Goal: Task Accomplishment & Management: Use online tool/utility

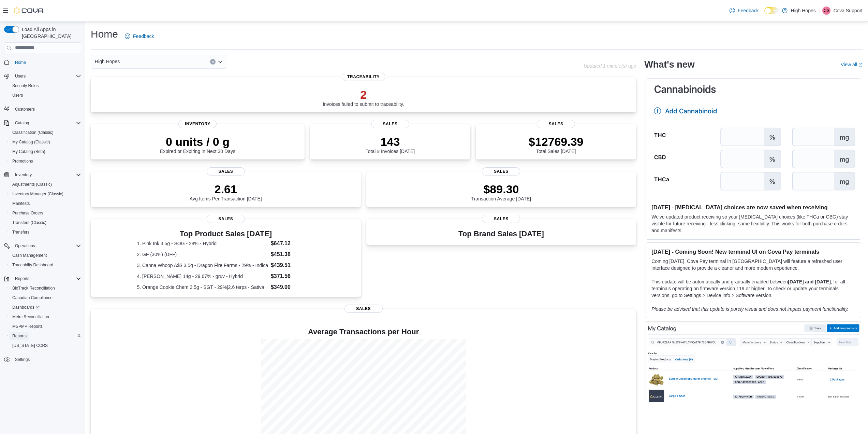
click at [20, 333] on span "Reports" at bounding box center [19, 335] width 14 height 5
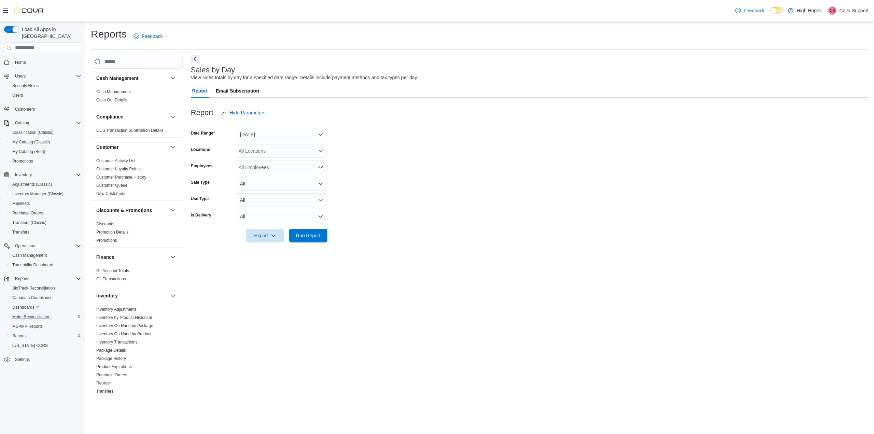
click at [31, 314] on span "Metrc Reconciliation" at bounding box center [30, 316] width 37 height 5
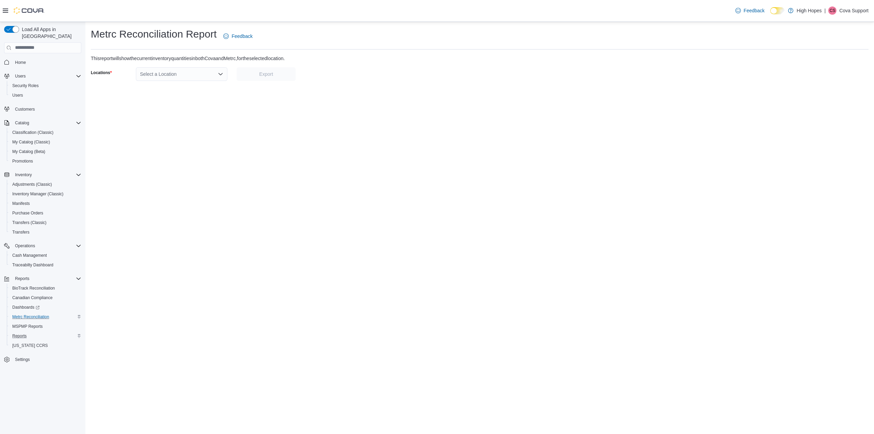
click at [186, 72] on div "Select a Location" at bounding box center [181, 74] width 91 height 14
click at [181, 67] on div "Metrc Reconciliation Report Feedback This report will show the current inventor…" at bounding box center [479, 54] width 788 height 64
click at [175, 80] on div "Select a Location" at bounding box center [181, 74] width 91 height 14
click at [169, 114] on span "[STREET_ADDRESS]" at bounding box center [182, 115] width 47 height 7
click at [264, 73] on span "Export" at bounding box center [266, 73] width 14 height 7
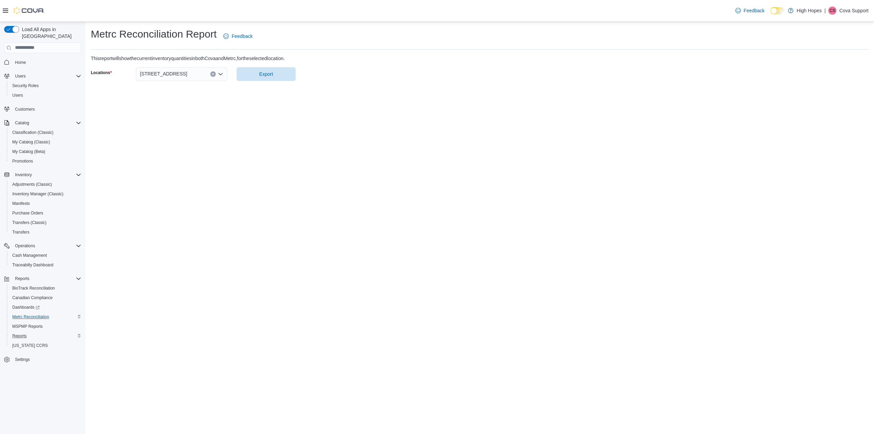
click at [574, 270] on div "Metrc Reconciliation Report Feedback This report will show the current inventor…" at bounding box center [479, 228] width 788 height 412
click at [542, 206] on div "Metrc Reconciliation Report Feedback This report will show the current inventor…" at bounding box center [479, 228] width 788 height 412
click at [337, 233] on div "Metrc Reconciliation Report Feedback This report will show the current inventor…" at bounding box center [479, 228] width 788 height 412
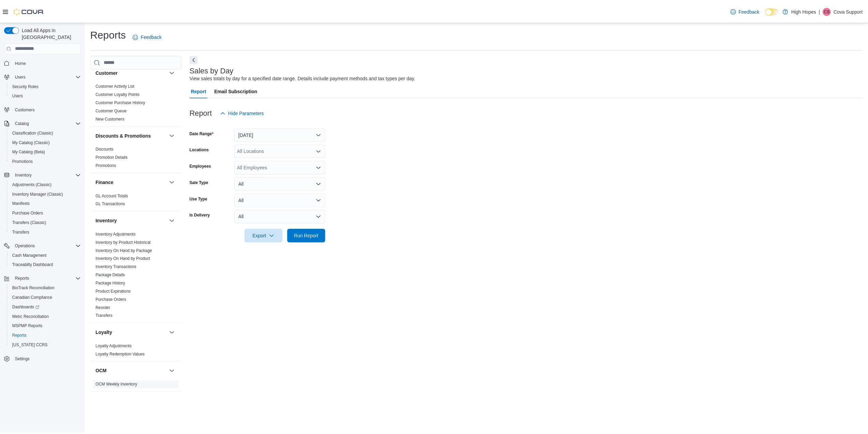
scroll to position [171, 0]
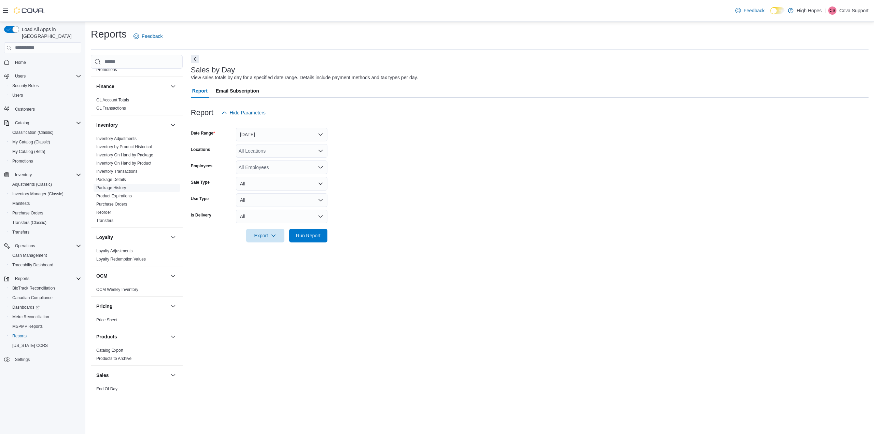
click at [114, 186] on link "Package History" at bounding box center [111, 187] width 30 height 5
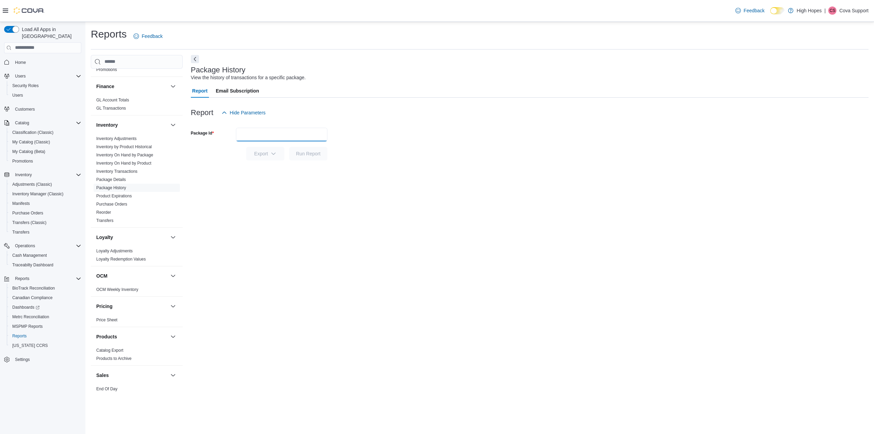
click at [276, 136] on input "Package Id" at bounding box center [281, 135] width 91 height 14
paste input "**********"
type input "**********"
click at [309, 157] on span "Run Report" at bounding box center [308, 153] width 30 height 14
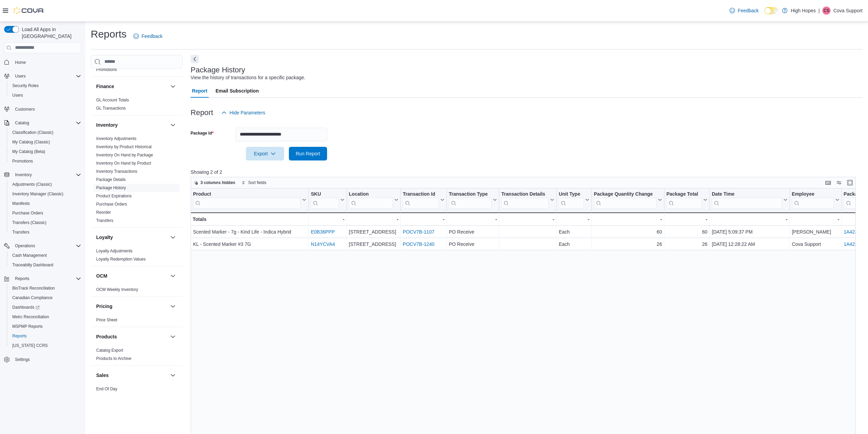
click at [467, 294] on div "Product Click to view column header actions SKU Click to view column header act…" at bounding box center [526, 355] width 671 height 335
click at [579, 290] on div "Product Click to view column header actions SKU Click to view column header act…" at bounding box center [526, 355] width 671 height 335
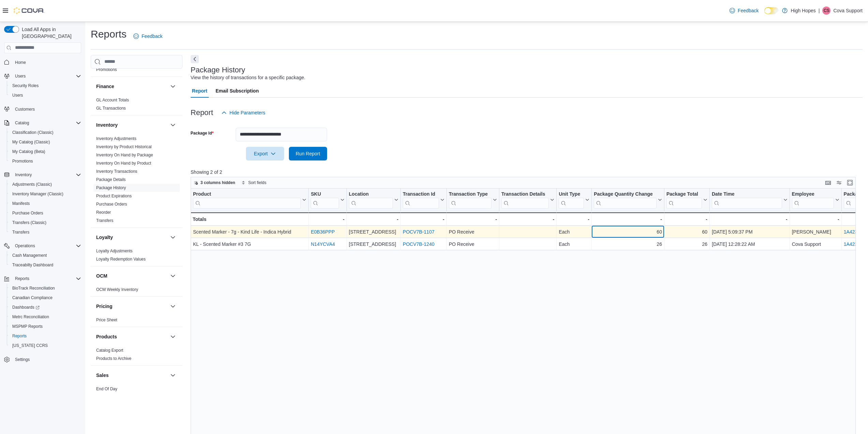
click at [640, 231] on div "60" at bounding box center [628, 232] width 68 height 8
click at [677, 237] on div "60 - Package Total, column 9, row 1" at bounding box center [687, 232] width 45 height 12
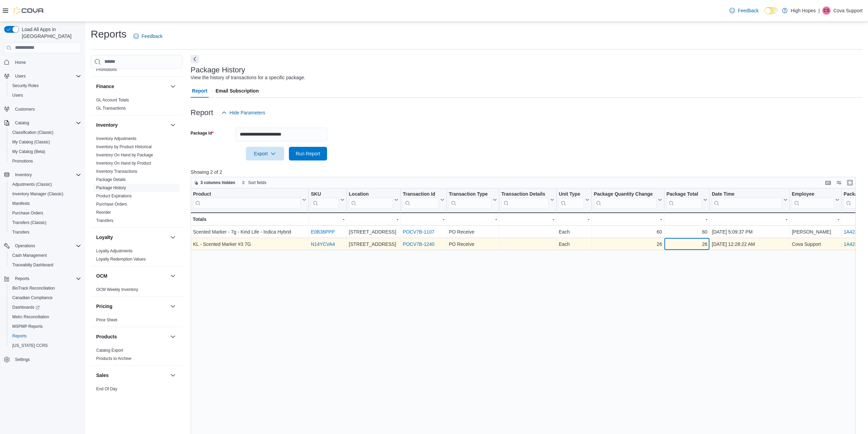
click at [681, 247] on div "26" at bounding box center [687, 244] width 41 height 8
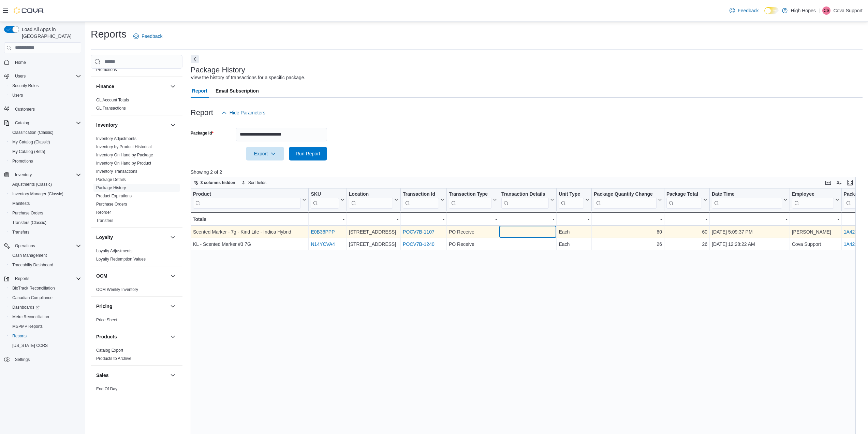
click at [502, 233] on div "- Transaction Details, column 6, row 1" at bounding box center [528, 232] width 53 height 8
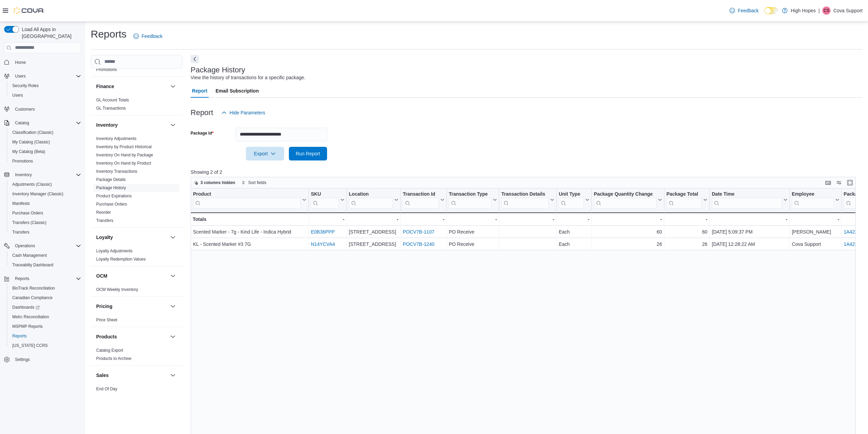
click at [478, 303] on div "Product Click to view column header actions SKU Click to view column header act…" at bounding box center [526, 355] width 671 height 335
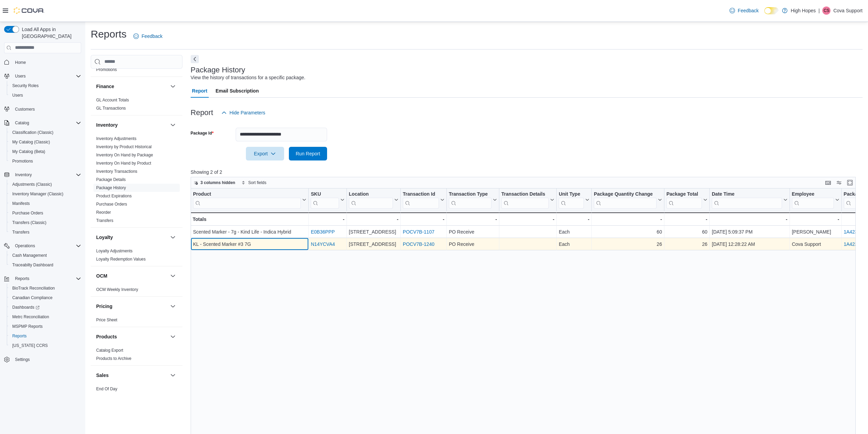
click at [270, 244] on div "KL - Scented Marker #3 7G" at bounding box center [249, 244] width 113 height 8
click at [617, 244] on div "26" at bounding box center [628, 244] width 68 height 8
click at [667, 242] on div "26" at bounding box center [687, 244] width 41 height 8
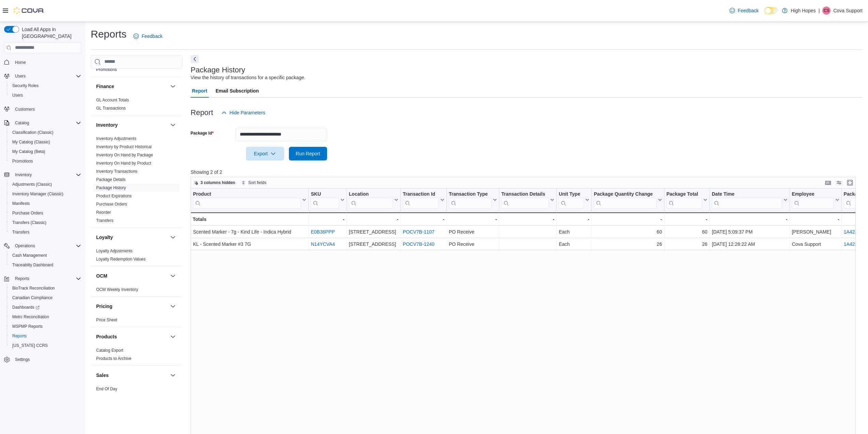
click at [567, 281] on div "Product Click to view column header actions SKU Click to view column header act…" at bounding box center [526, 355] width 671 height 335
click at [312, 264] on div "Product Click to view column header actions SKU Click to view column header act…" at bounding box center [526, 355] width 671 height 335
click at [469, 320] on div "Product Click to view column header actions SKU Click to view column header act…" at bounding box center [526, 355] width 671 height 335
drag, startPoint x: 487, startPoint y: 306, endPoint x: 489, endPoint y: 302, distance: 4.0
click at [489, 302] on div "Product Click to view column header actions SKU Click to view column header act…" at bounding box center [526, 355] width 671 height 335
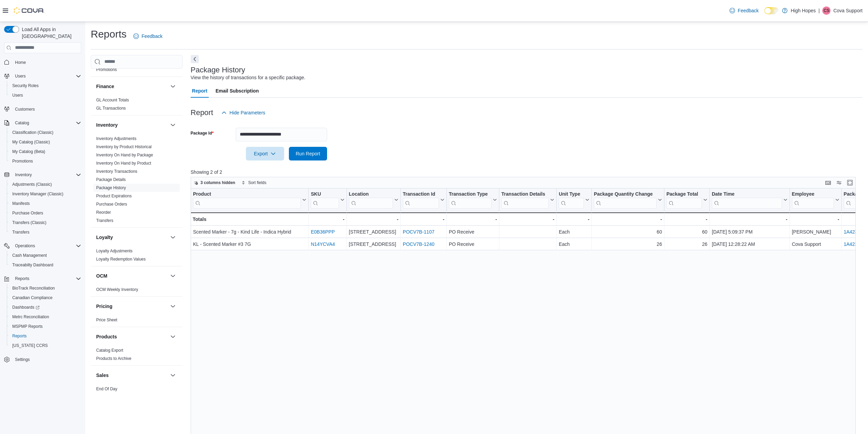
drag, startPoint x: 458, startPoint y: 300, endPoint x: 447, endPoint y: 316, distance: 19.4
click at [458, 300] on div "Product Click to view column header actions SKU Click to view column header act…" at bounding box center [526, 355] width 671 height 335
click at [352, 324] on div "Product Click to view column header actions SKU Click to view column header act…" at bounding box center [526, 355] width 671 height 335
click at [846, 9] on p "Cova Support" at bounding box center [848, 10] width 29 height 8
click at [817, 70] on span "Sign Out" at bounding box center [819, 69] width 18 height 7
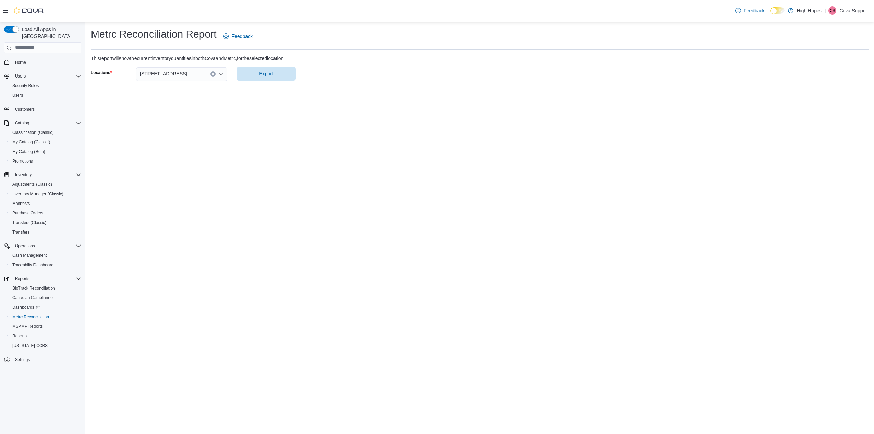
click at [268, 69] on span "Export" at bounding box center [266, 74] width 51 height 14
click at [852, 6] on p "Cova Support" at bounding box center [853, 10] width 29 height 8
click at [823, 69] on span "Sign Out" at bounding box center [824, 69] width 18 height 7
